Goal: Task Accomplishment & Management: Manage account settings

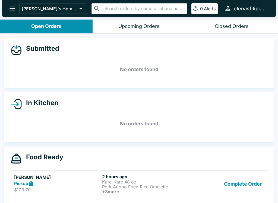
scroll to position [6, 0]
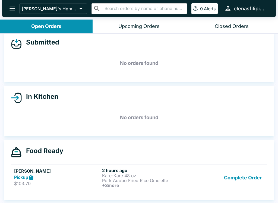
click at [138, 180] on p "Pork Adobo Fried Rice Omelette" at bounding box center [145, 180] width 86 height 5
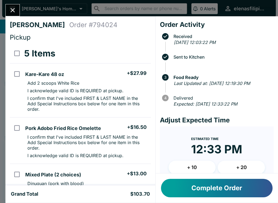
click at [227, 190] on button "Complete Order" at bounding box center [216, 188] width 111 height 18
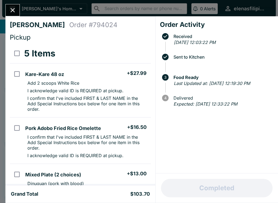
scroll to position [0, 0]
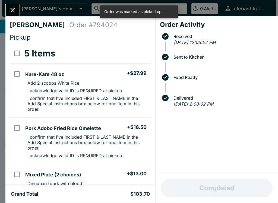
click at [11, 7] on icon "Close" at bounding box center [12, 10] width 7 height 7
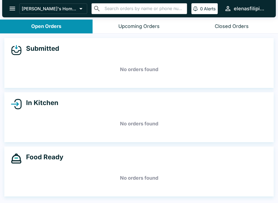
click at [8, 3] on button "open drawer" at bounding box center [12, 9] width 14 height 14
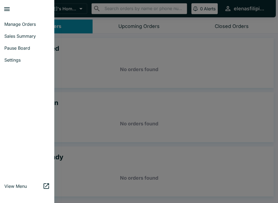
click at [10, 48] on span "Pause Board" at bounding box center [27, 47] width 46 height 5
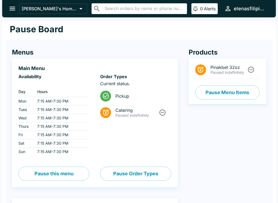
click at [20, 8] on button "[PERSON_NAME]'s Home of the Finest Filipino Foods" at bounding box center [53, 9] width 68 height 10
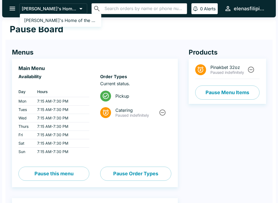
click at [252, 67] on div at bounding box center [139, 101] width 278 height 203
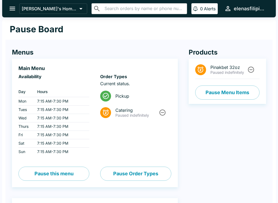
click at [259, 74] on li "Pinakbet 32oz Paused indefinitely" at bounding box center [227, 70] width 64 height 18
click at [247, 72] on button "Unpause" at bounding box center [251, 70] width 10 height 10
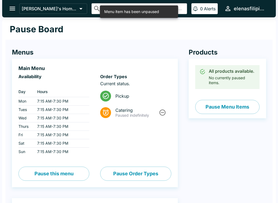
click at [257, 72] on div "All products available. No currently paused items." at bounding box center [227, 77] width 64 height 24
click at [13, 12] on button "open drawer" at bounding box center [12, 9] width 14 height 14
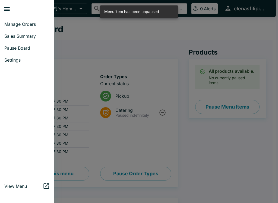
click at [8, 24] on span "Manage Orders" at bounding box center [27, 23] width 46 height 5
